Goal: Navigation & Orientation: Find specific page/section

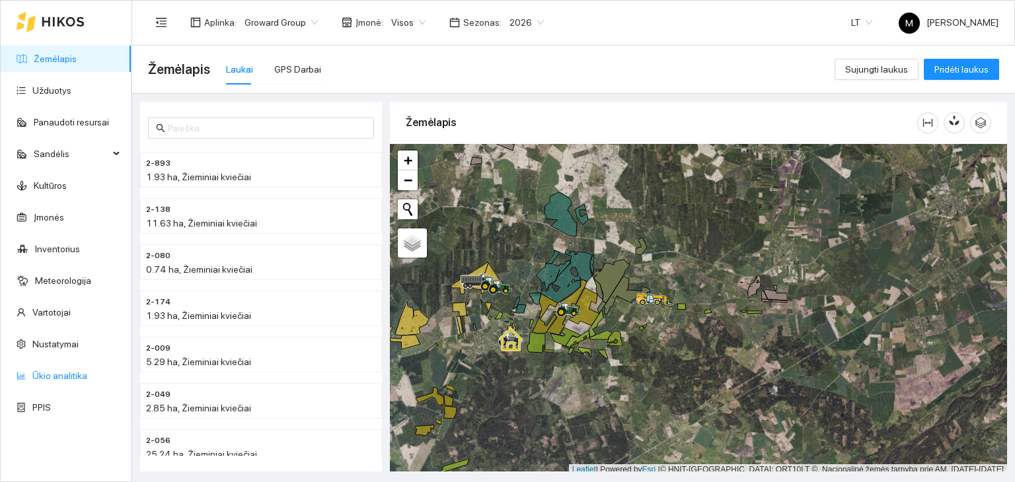
click at [61, 375] on link "Ūkio analitika" at bounding box center [59, 376] width 55 height 11
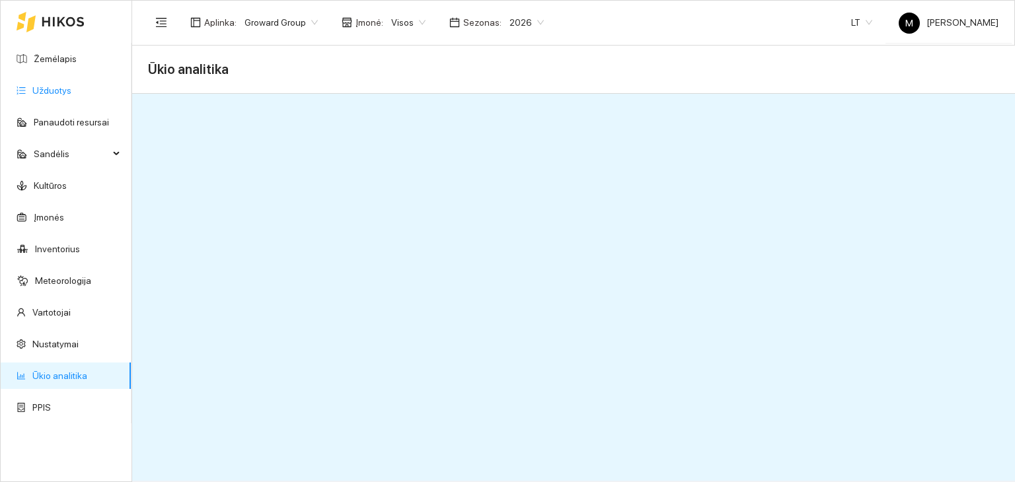
click at [57, 91] on link "Užduotys" at bounding box center [51, 90] width 39 height 11
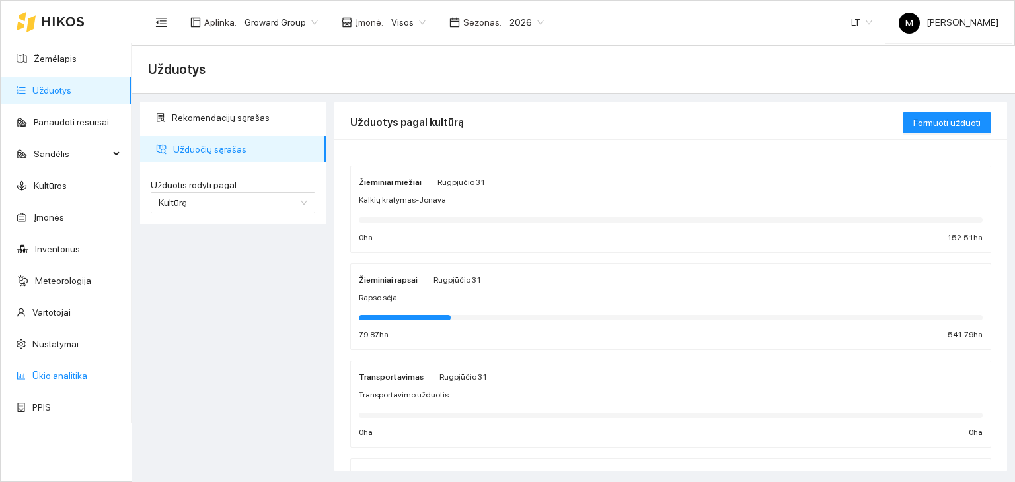
click at [38, 376] on link "Ūkio analitika" at bounding box center [59, 376] width 55 height 11
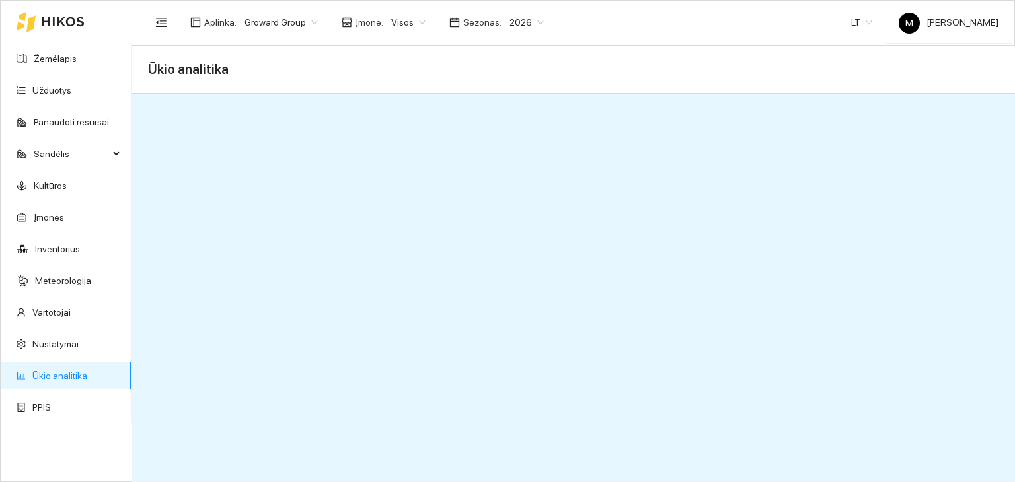
click at [172, 74] on span "Ūkio analitika" at bounding box center [188, 69] width 81 height 21
click at [62, 87] on link "Užduotys" at bounding box center [51, 90] width 39 height 11
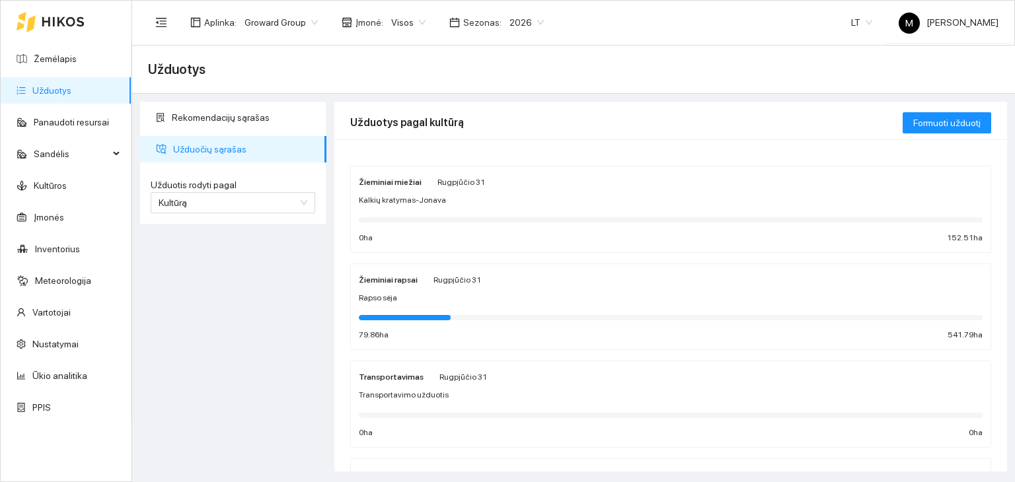
click at [61, 91] on link "Užduotys" at bounding box center [51, 90] width 39 height 11
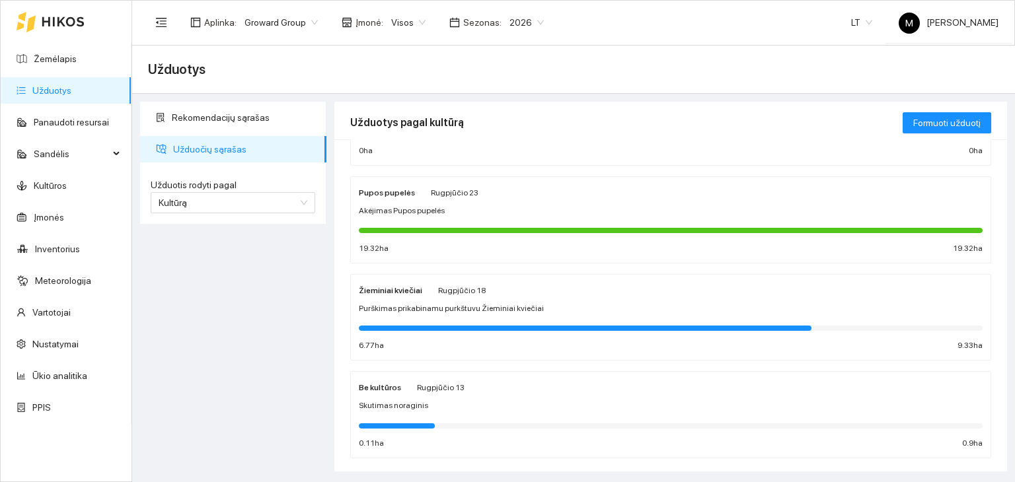
scroll to position [294, 0]
